Goal: Task Accomplishment & Management: Use online tool/utility

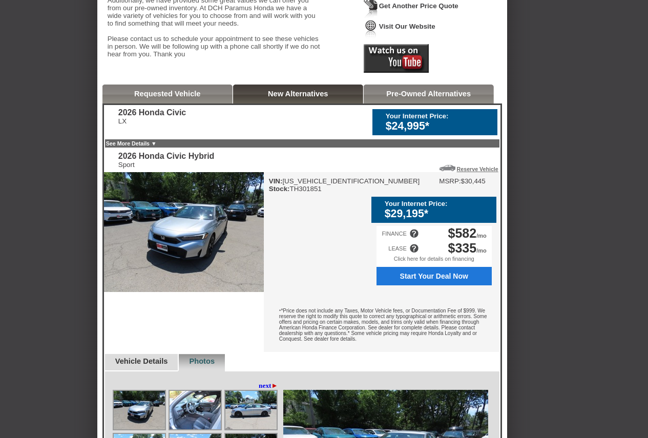
scroll to position [205, 0]
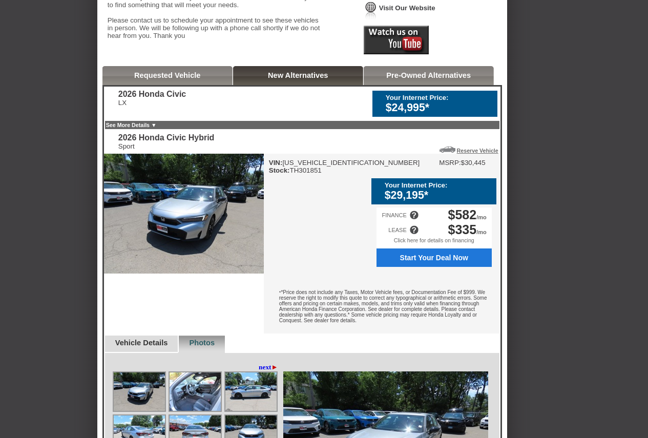
drag, startPoint x: 279, startPoint y: 301, endPoint x: 325, endPoint y: 353, distance: 69.3
click at [325, 334] on div "* *Price does not include any Taxes, Motor Vehicle fees, or Documentation Fee o…" at bounding box center [382, 308] width 236 height 52
click at [281, 305] on div "* *Price does not include any Taxes, Motor Vehicle fees, or Documentation Fee o…" at bounding box center [382, 308] width 236 height 52
drag, startPoint x: 278, startPoint y: 303, endPoint x: 305, endPoint y: 344, distance: 48.9
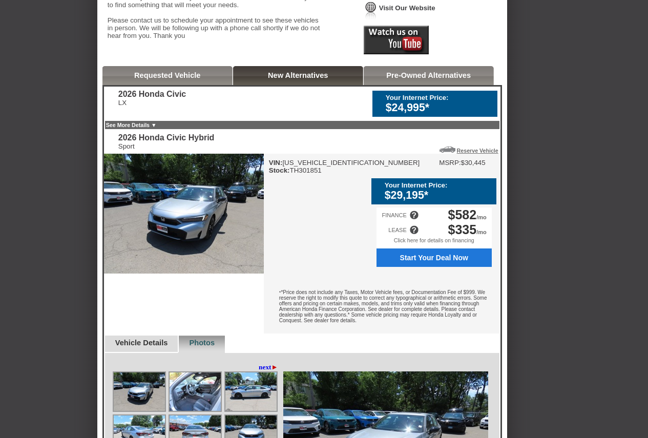
click at [305, 334] on div "* *Price does not include any Taxes, Motor Vehicle fees, or Documentation Fee o…" at bounding box center [382, 308] width 236 height 52
drag, startPoint x: 276, startPoint y: 303, endPoint x: 315, endPoint y: 344, distance: 56.2
click at [315, 334] on div "* *Price does not include any Taxes, Motor Vehicle fees, or Documentation Fee o…" at bounding box center [382, 308] width 236 height 52
